Goal: Task Accomplishment & Management: Complete application form

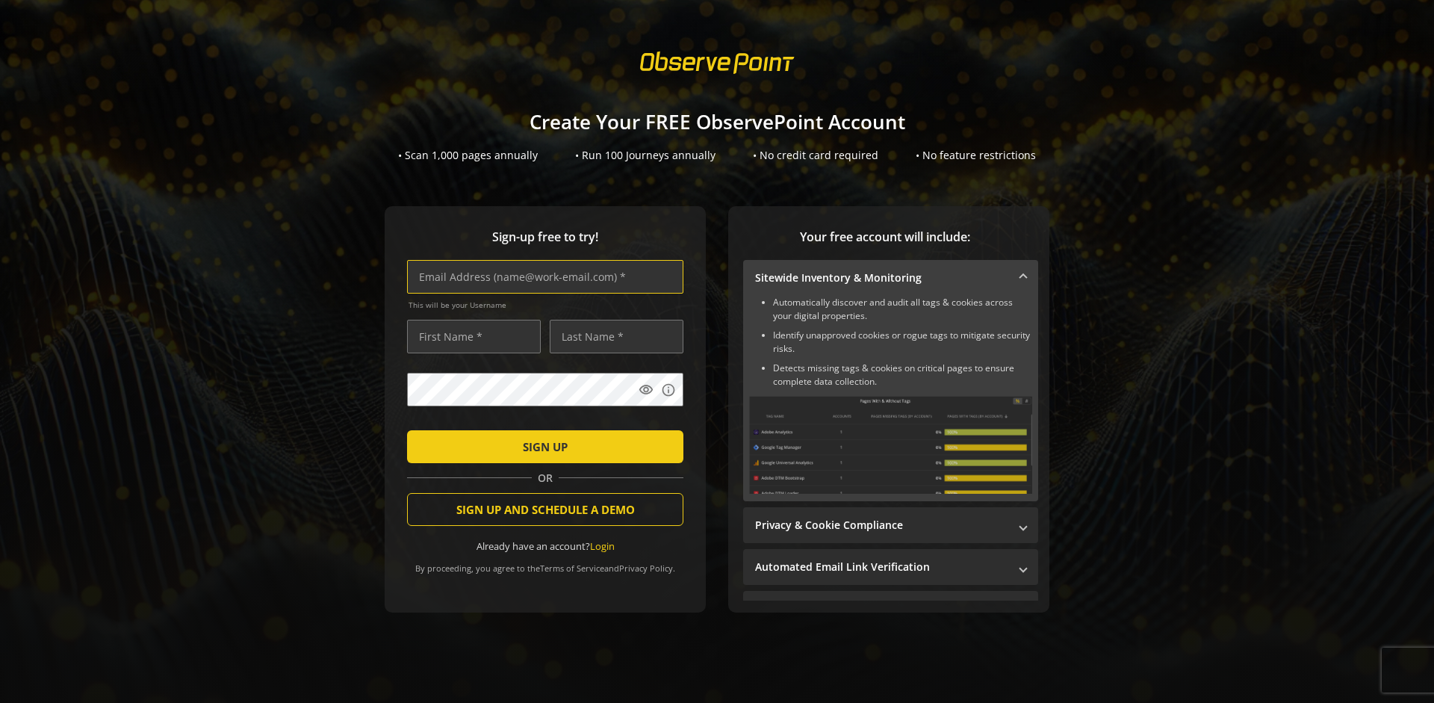
click at [541, 276] on input "text" at bounding box center [545, 277] width 276 height 34
type input "[EMAIL_ADDRESS][DOMAIN_NAME]"
click at [470, 336] on input "text" at bounding box center [474, 337] width 134 height 34
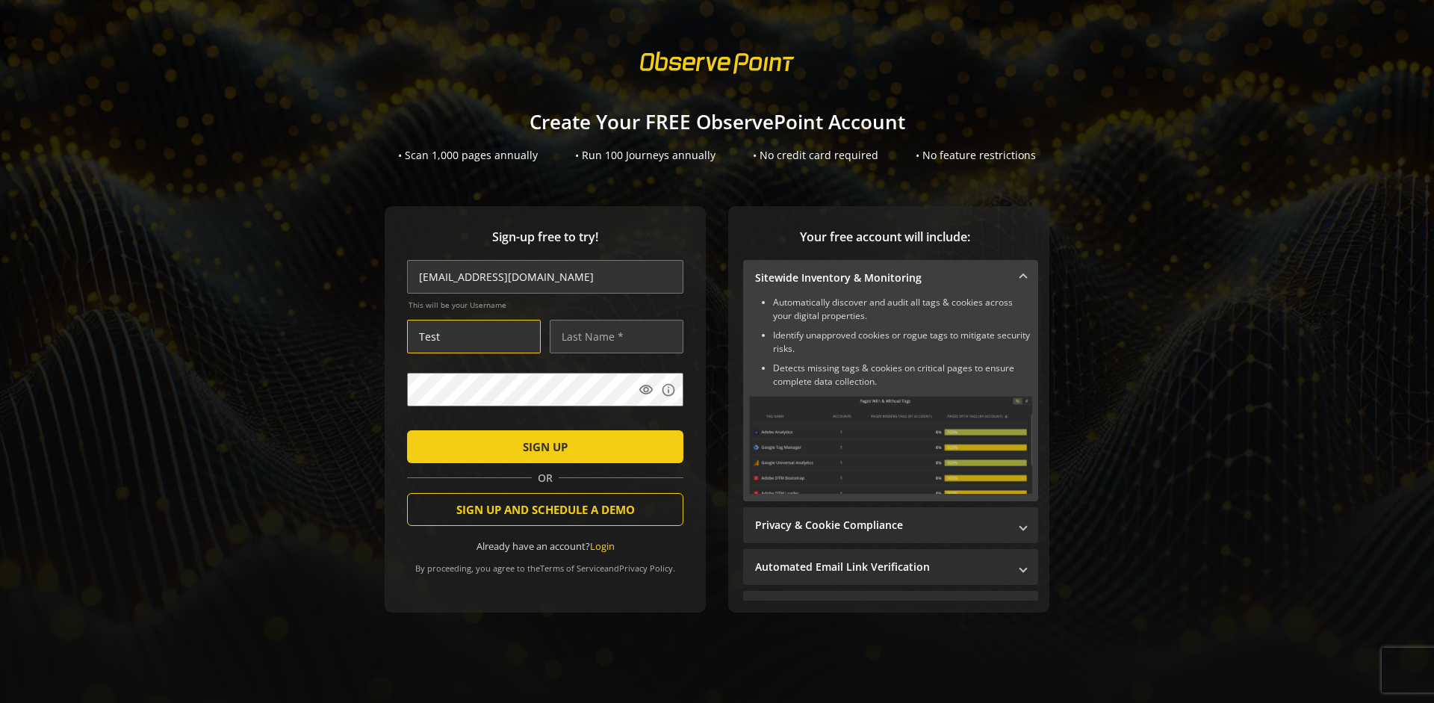
type input "Test"
click at [612, 336] on input "text" at bounding box center [617, 337] width 134 height 34
type input "Test"
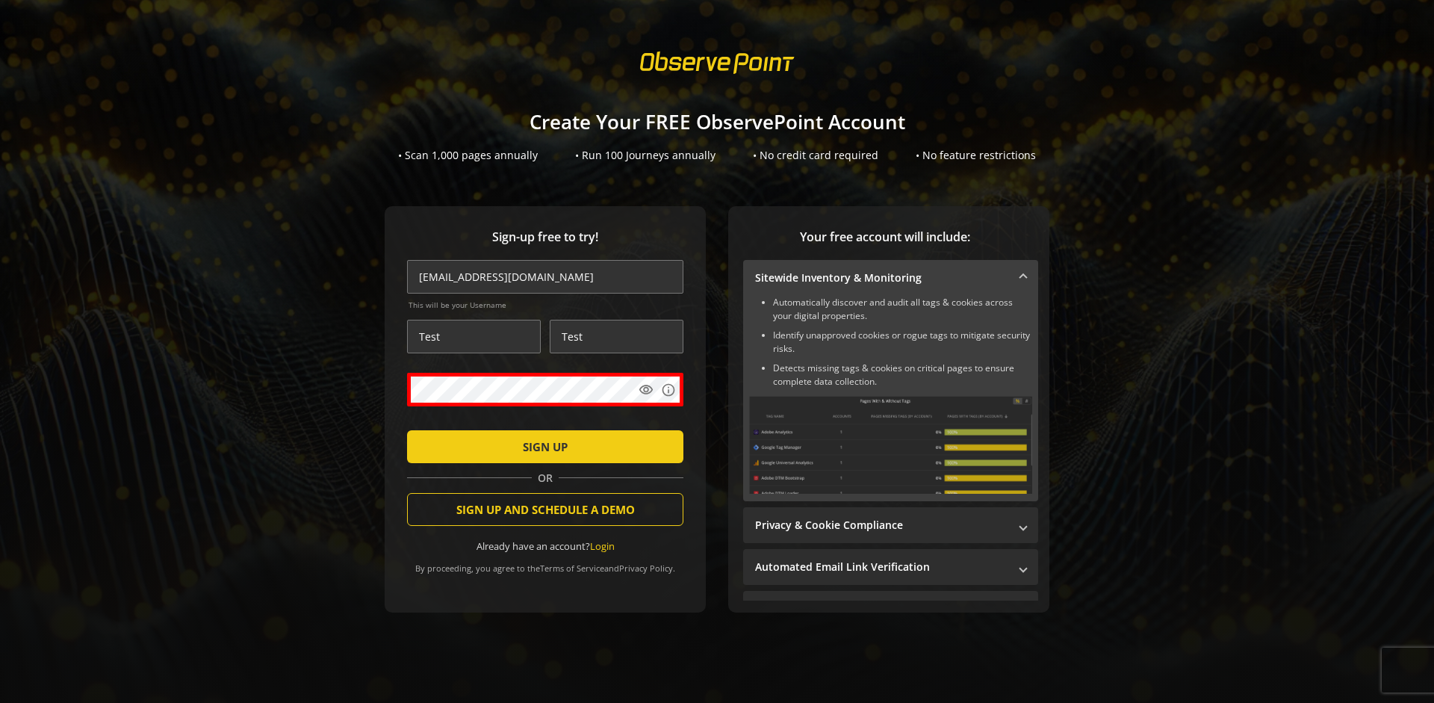
click at [541, 446] on span "SIGN UP" at bounding box center [545, 446] width 45 height 27
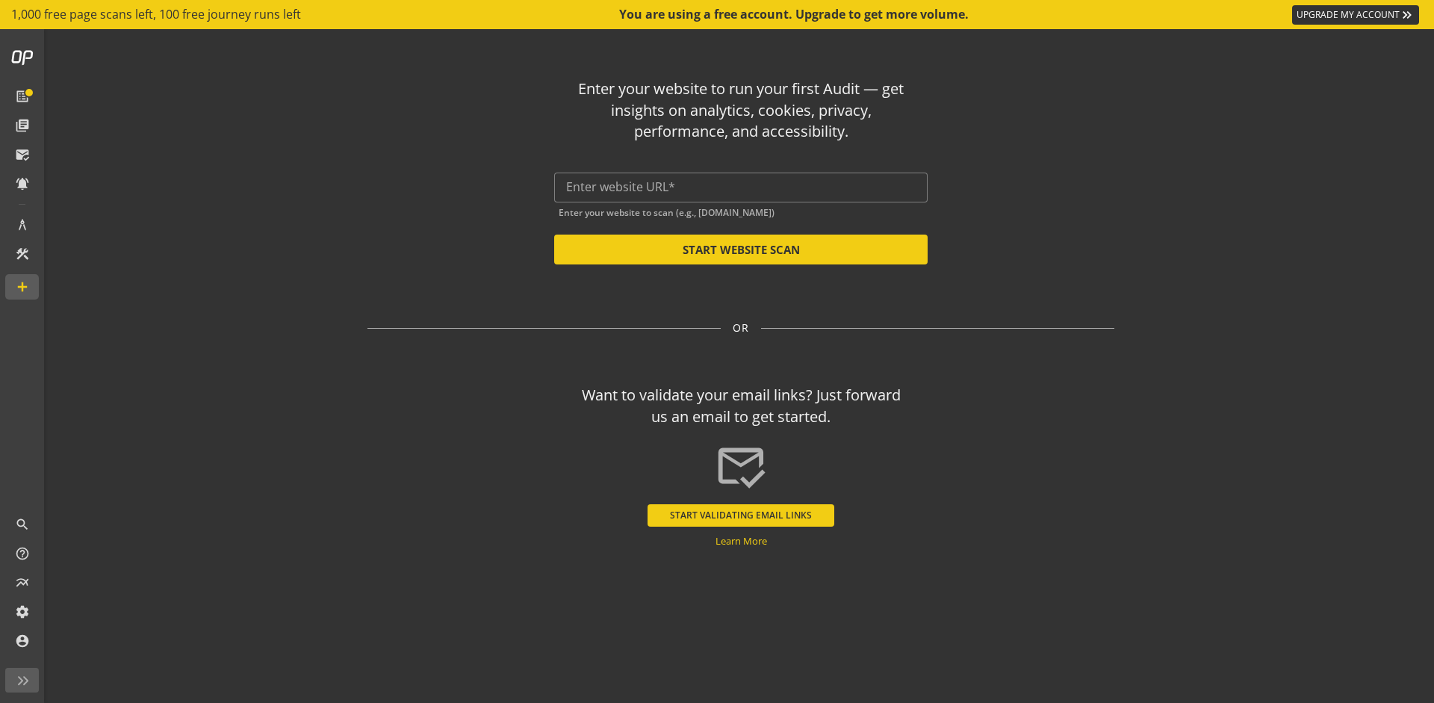
click at [741, 514] on button "START VALIDATING EMAIL LINKS" at bounding box center [740, 515] width 187 height 22
